Goal: Information Seeking & Learning: Compare options

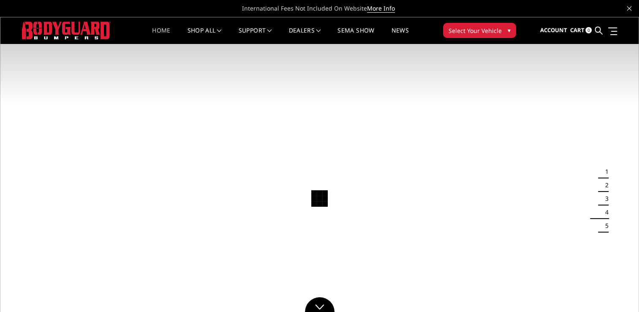
drag, startPoint x: 0, startPoint y: 0, endPoint x: 136, endPoint y: 180, distance: 225.4
click at [136, 180] on img at bounding box center [319, 197] width 639 height 360
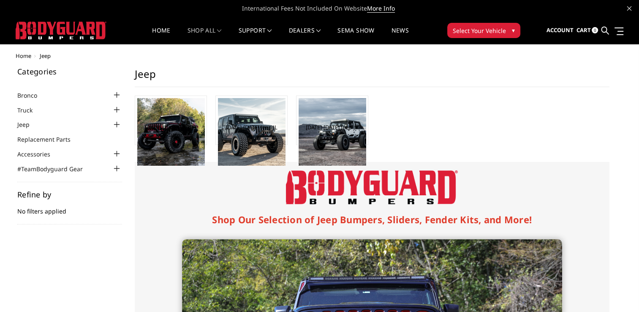
click at [120, 113] on div at bounding box center [117, 110] width 10 height 10
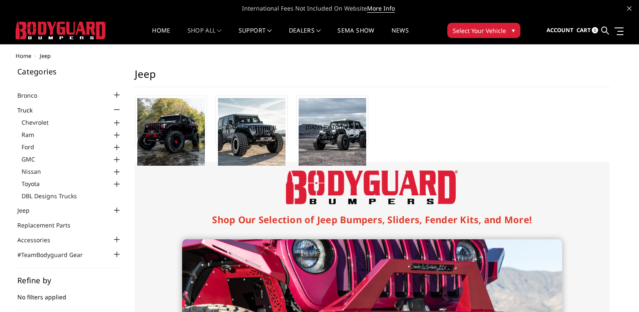
click at [120, 112] on div at bounding box center [117, 110] width 10 height 10
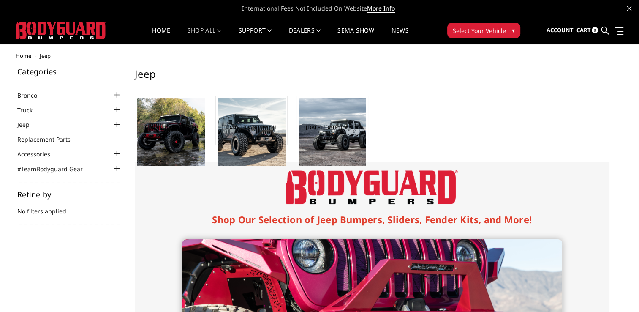
click at [120, 112] on div at bounding box center [117, 110] width 10 height 10
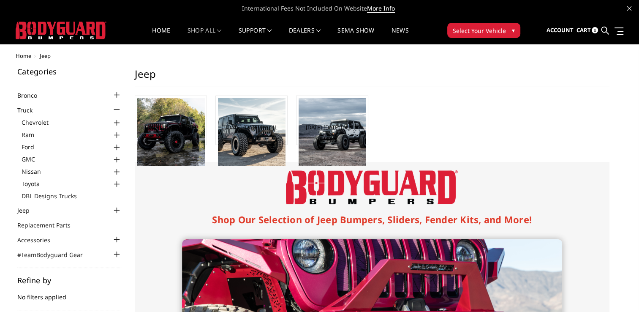
click at [120, 112] on div at bounding box center [117, 110] width 10 height 10
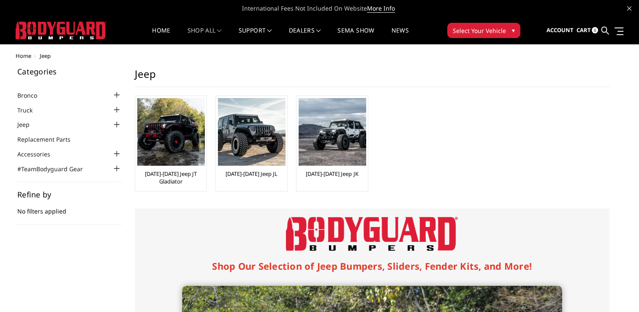
click at [117, 109] on div at bounding box center [117, 110] width 10 height 10
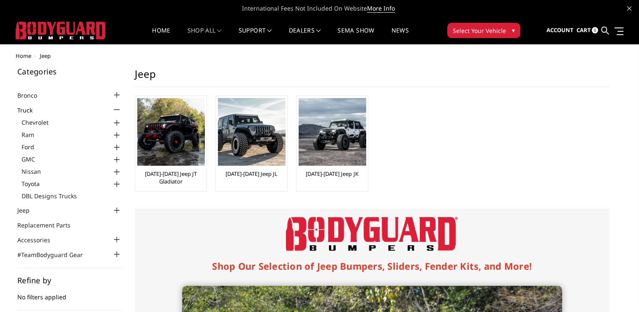
click at [118, 148] on div at bounding box center [117, 147] width 10 height 10
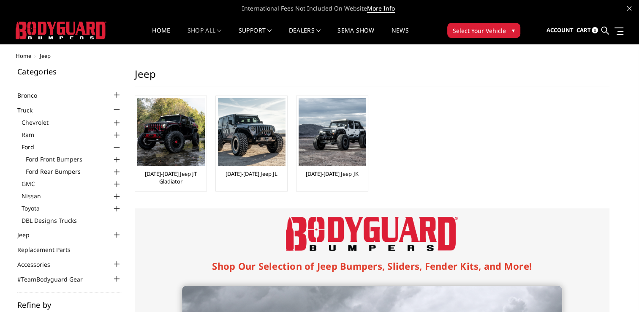
click at [117, 158] on div at bounding box center [117, 160] width 10 height 10
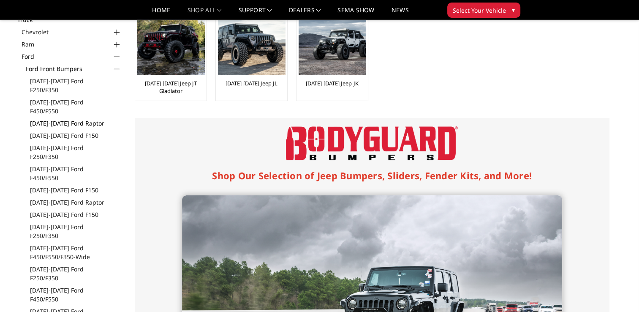
scroll to position [66, 0]
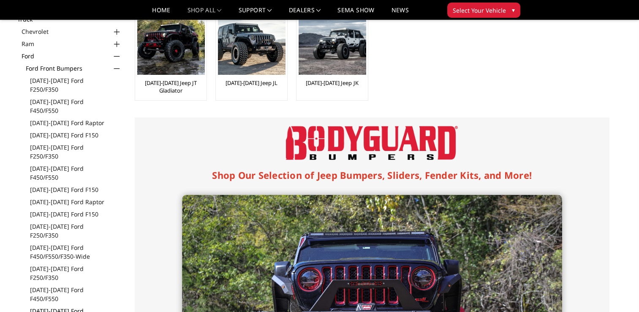
click at [55, 306] on link "[DATE]-[DATE] Ford F250/F350/Excursion" at bounding box center [76, 315] width 92 height 18
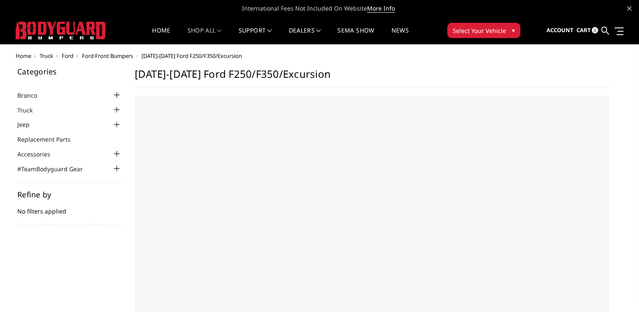
select select "US"
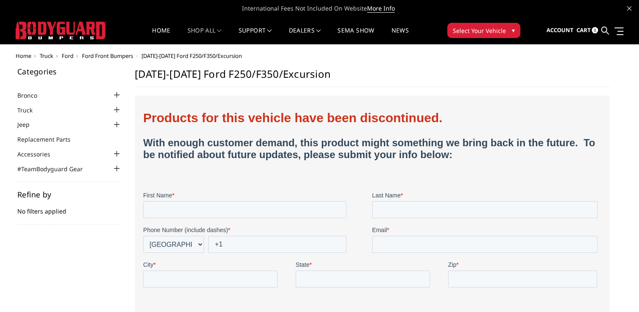
click at [117, 110] on div at bounding box center [117, 110] width 10 height 10
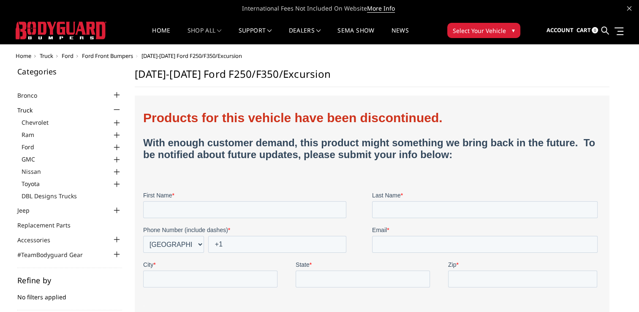
click at [119, 147] on div at bounding box center [117, 147] width 10 height 10
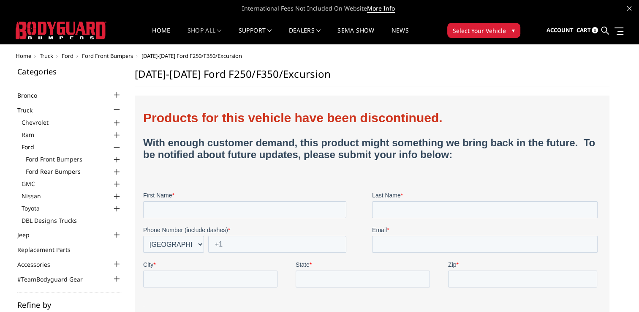
click at [117, 159] on div at bounding box center [117, 160] width 10 height 10
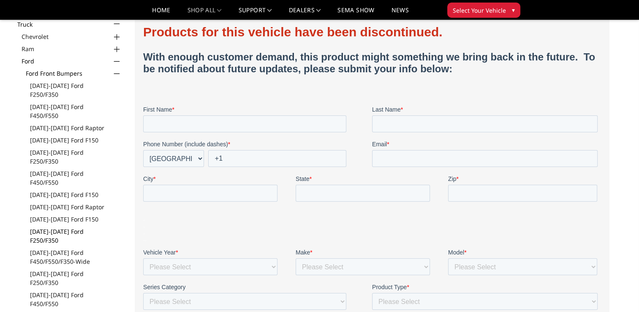
scroll to position [61, 0]
click at [78, 269] on link "[DATE]-[DATE] Ford F250/F350" at bounding box center [76, 278] width 92 height 18
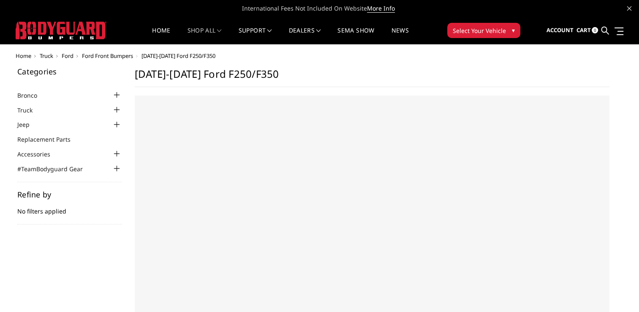
select select "US"
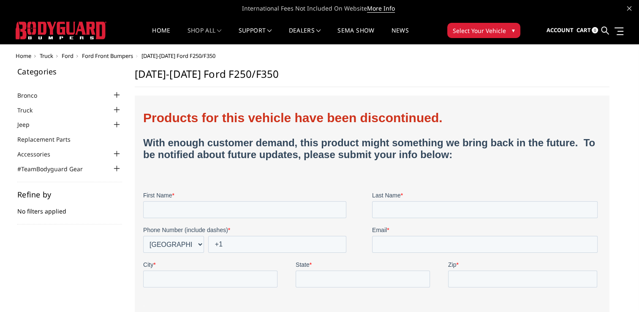
click at [117, 107] on div at bounding box center [117, 110] width 10 height 10
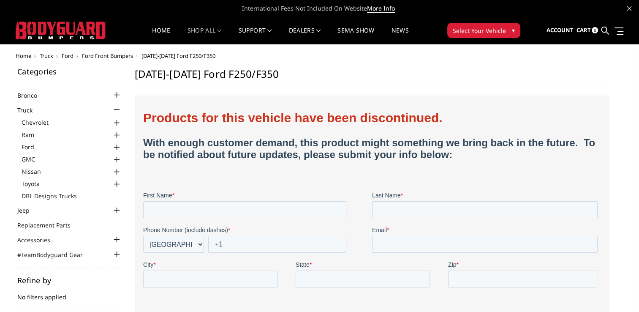
click at [117, 147] on div at bounding box center [117, 147] width 10 height 10
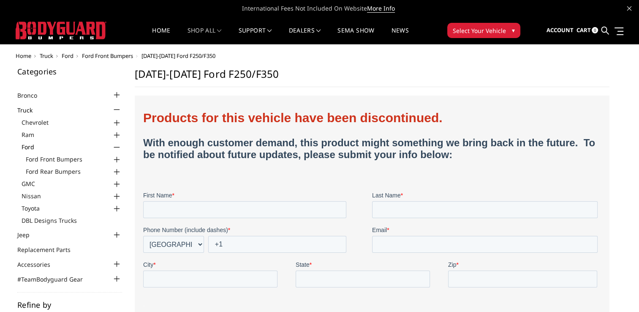
click at [117, 160] on div at bounding box center [117, 160] width 10 height 10
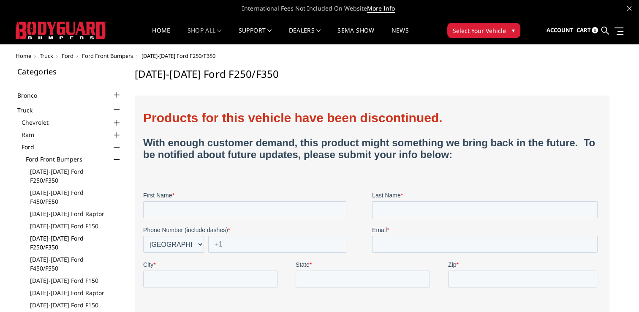
click at [58, 234] on link "[DATE]-[DATE] Ford F250/F350" at bounding box center [76, 243] width 92 height 18
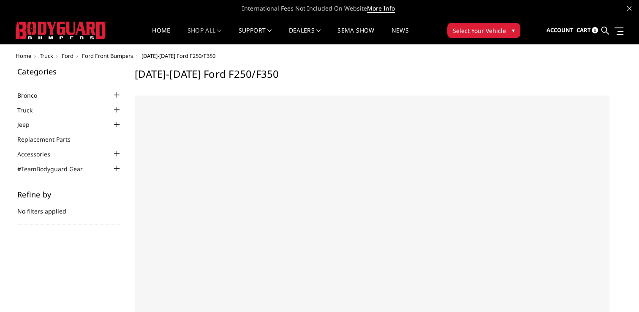
select select "US"
